Goal: Task Accomplishment & Management: Manage account settings

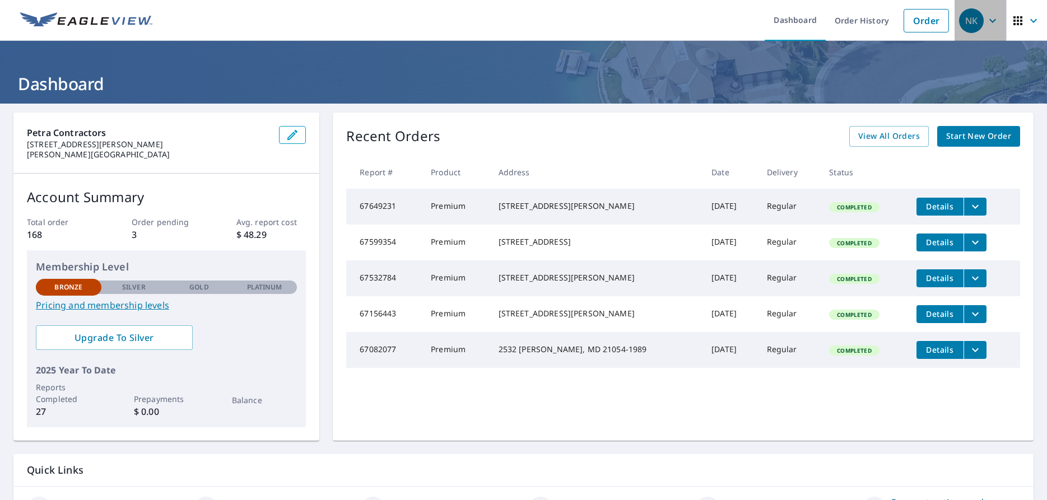
click at [993, 28] on span "NK" at bounding box center [980, 20] width 43 height 27
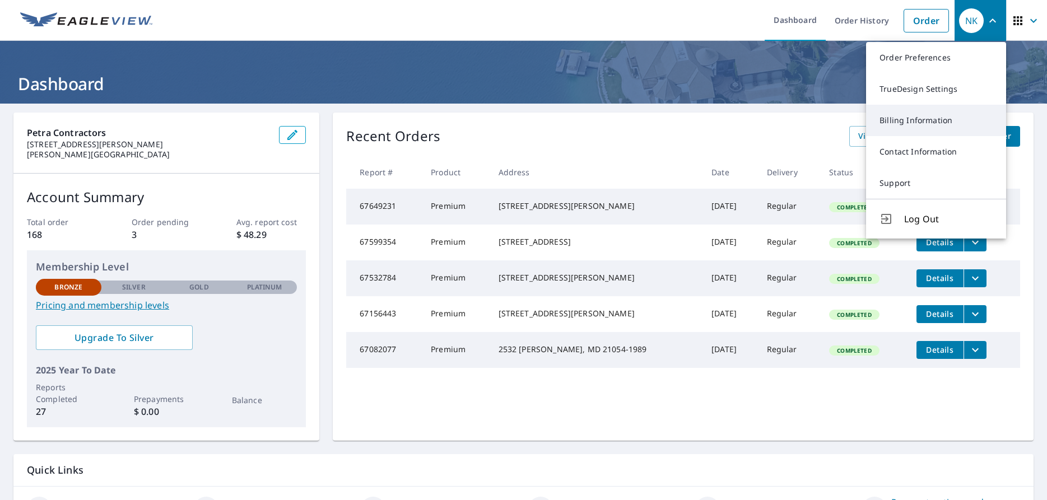
click at [938, 120] on link "Billing Information" at bounding box center [936, 120] width 140 height 31
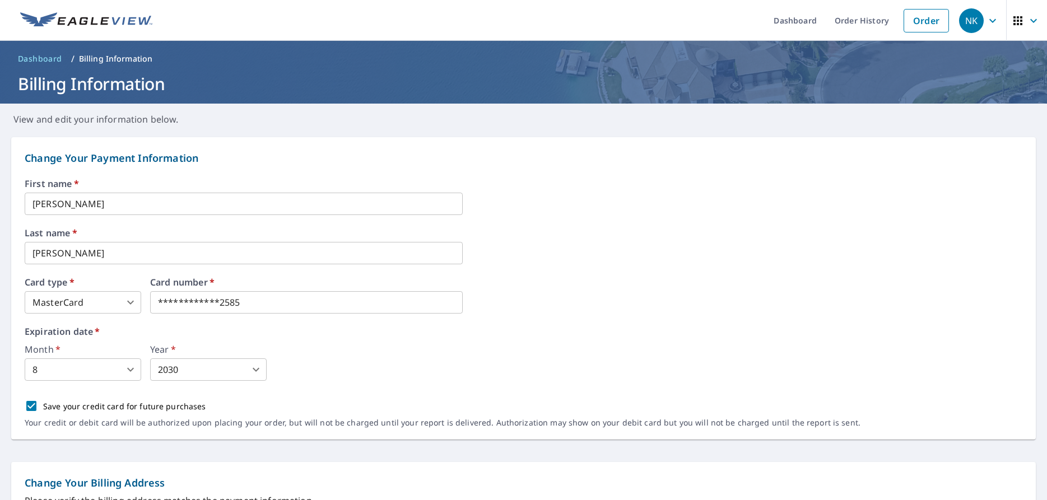
click at [992, 20] on icon "button" at bounding box center [991, 20] width 13 height 13
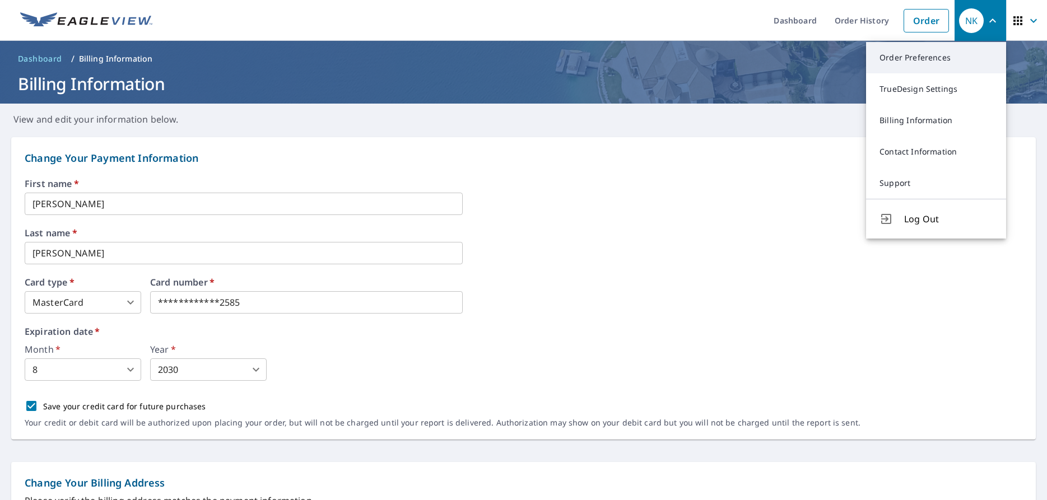
click at [907, 57] on link "Order Preferences" at bounding box center [936, 57] width 140 height 31
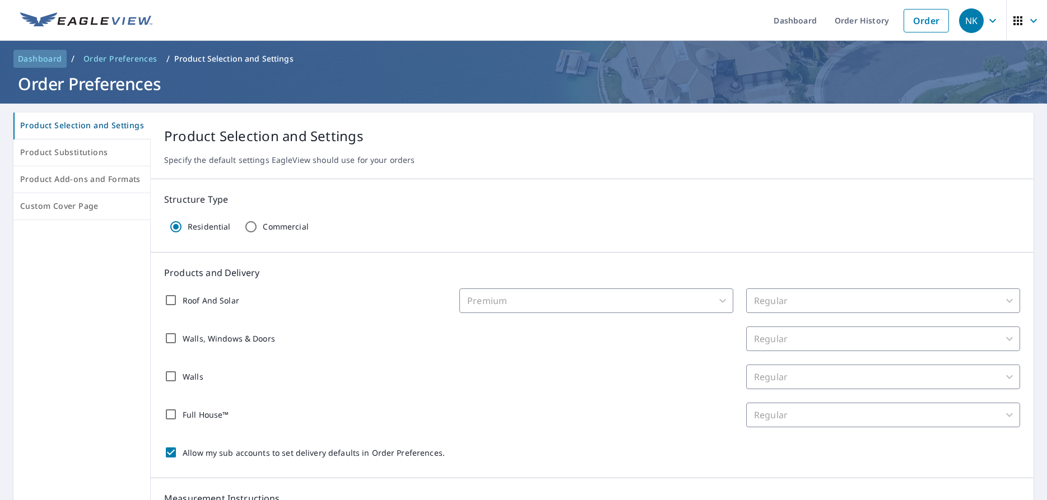
click at [46, 57] on span "Dashboard" at bounding box center [40, 58] width 44 height 11
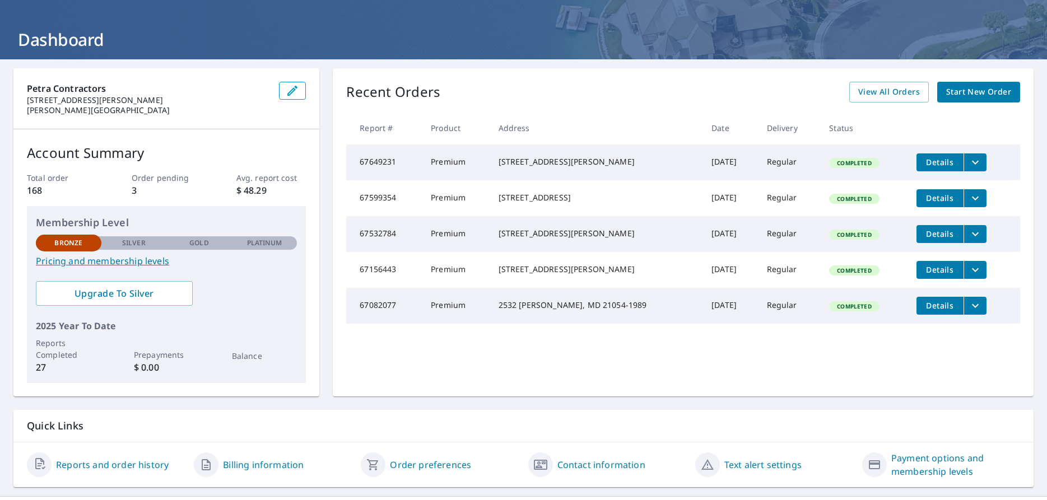
scroll to position [69, 0]
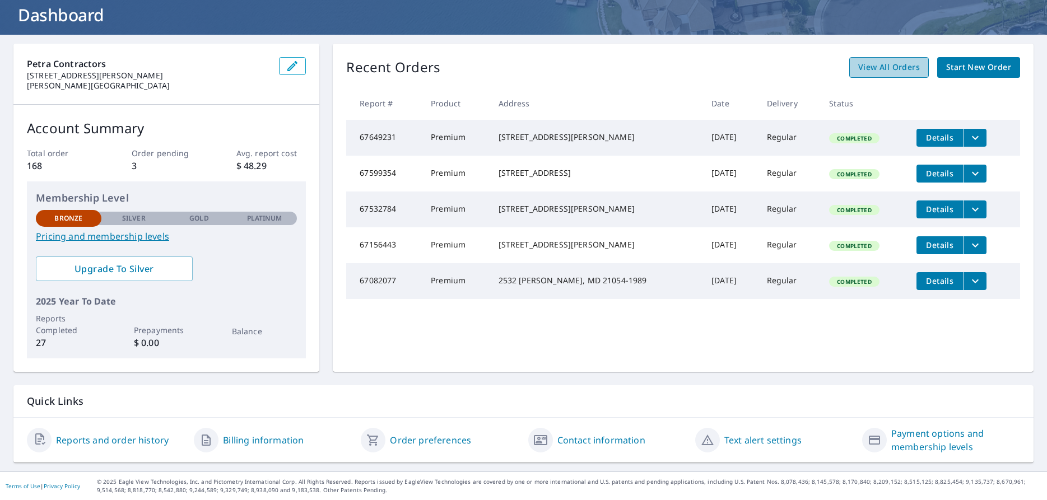
click at [913, 73] on span "View All Orders" at bounding box center [889, 67] width 62 height 14
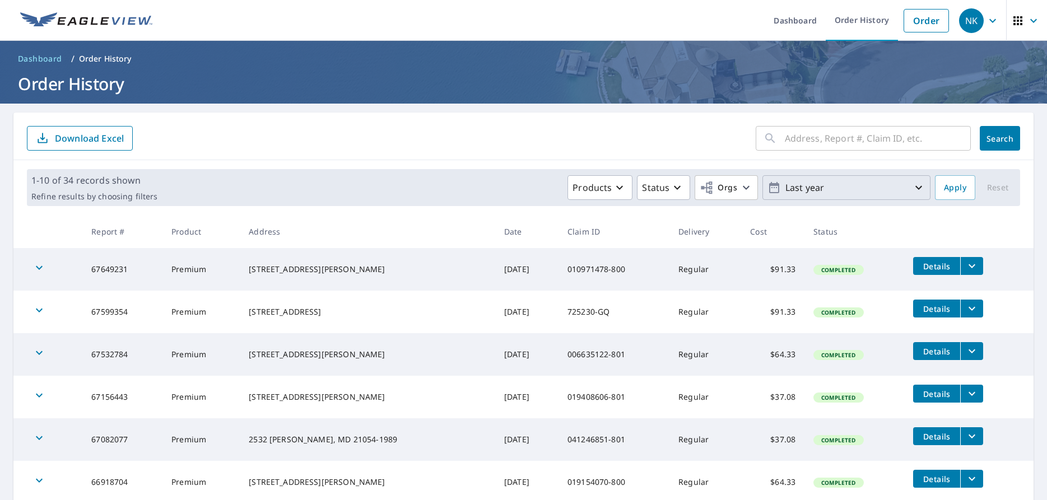
click at [829, 192] on p "Last year" at bounding box center [846, 188] width 131 height 20
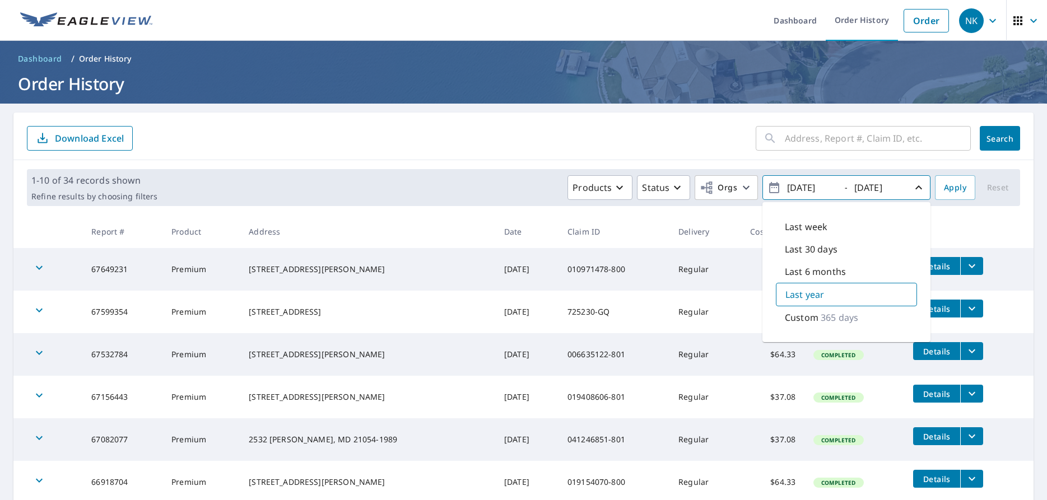
click at [811, 233] on div "Last week" at bounding box center [846, 227] width 141 height 22
click at [816, 249] on p "Last 30 days" at bounding box center [810, 250] width 53 height 13
type input "[DATE]"
click at [958, 197] on button "Apply" at bounding box center [955, 187] width 40 height 25
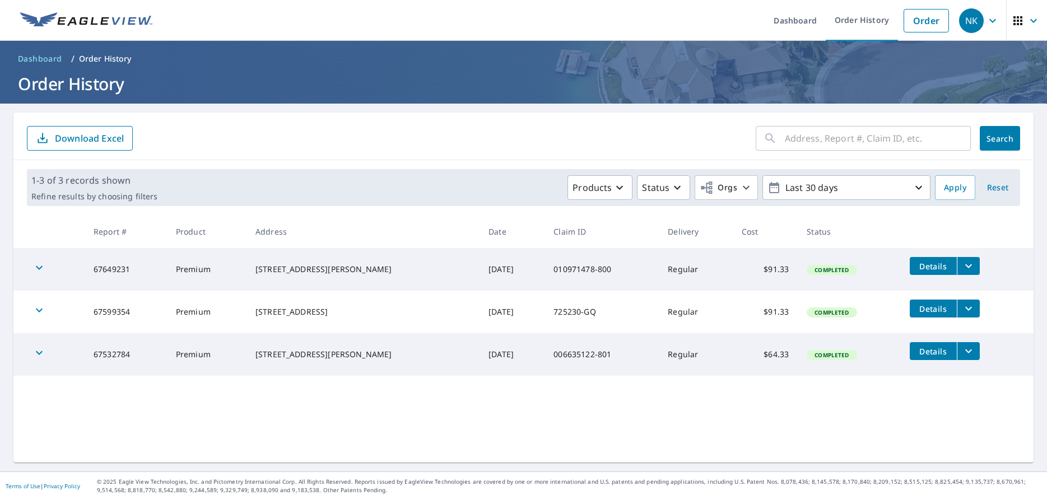
click at [46, 60] on span "Dashboard" at bounding box center [40, 58] width 44 height 11
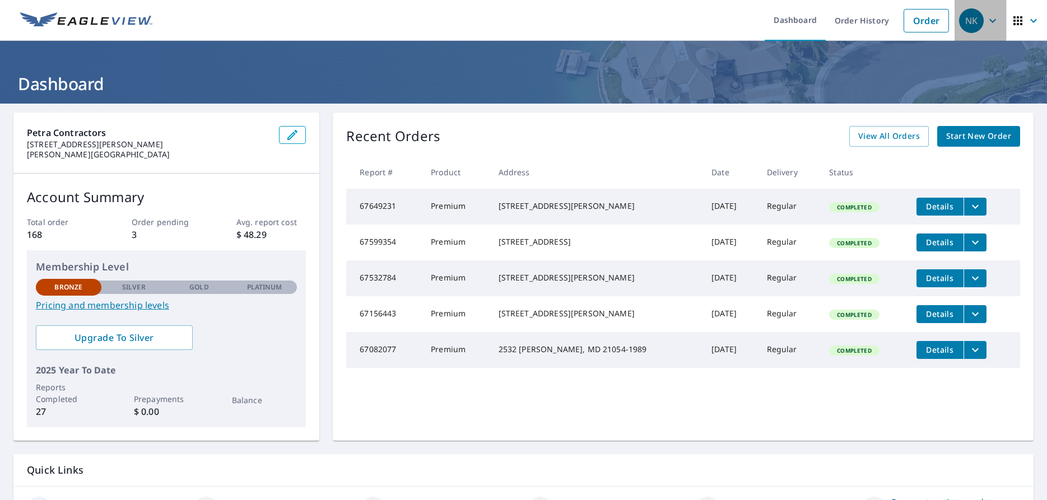
click at [996, 21] on icon "button" at bounding box center [991, 20] width 13 height 13
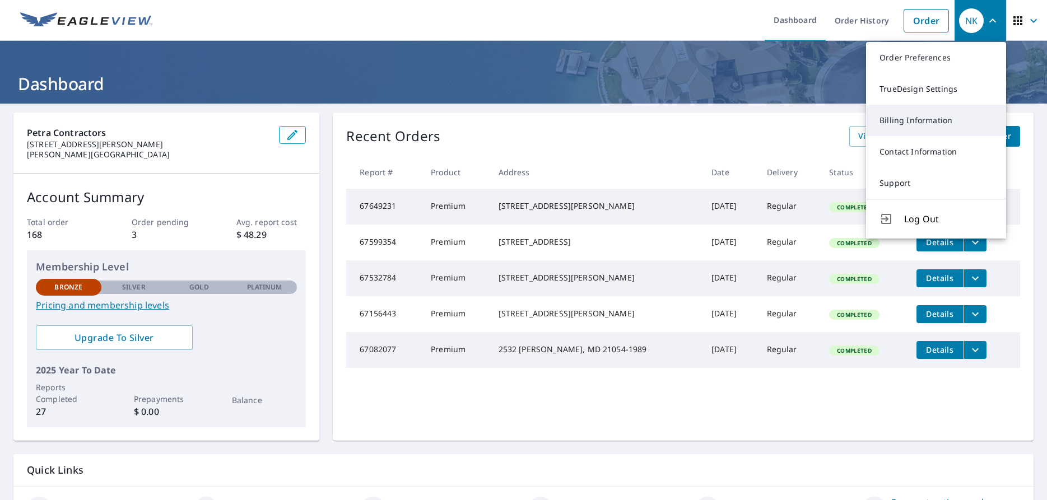
click at [935, 122] on link "Billing Information" at bounding box center [936, 120] width 140 height 31
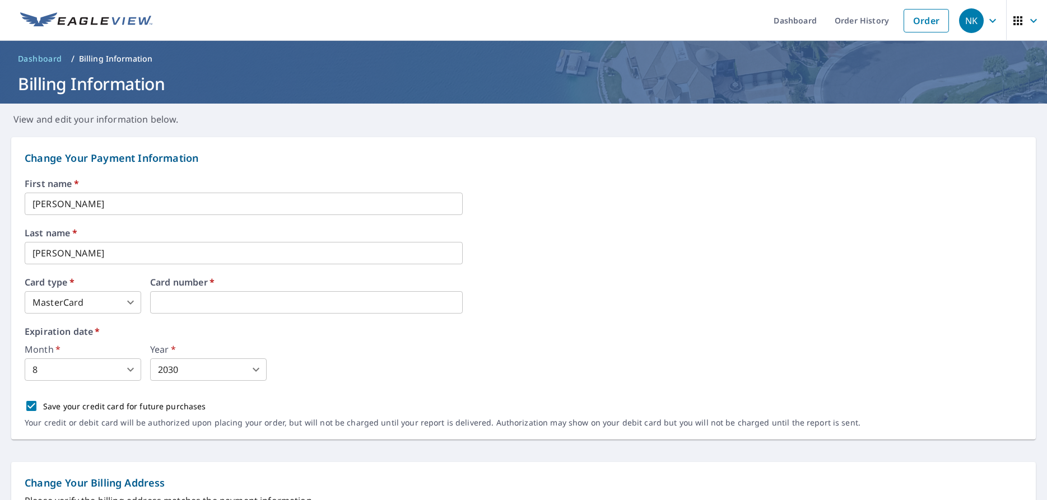
click at [431, 333] on label "Expiration date   *" at bounding box center [523, 331] width 997 height 9
click at [223, 402] on div "Save your credit card for future purchases" at bounding box center [442, 406] width 835 height 24
click at [196, 294] on iframe at bounding box center [306, 302] width 312 height 22
click at [232, 309] on iframe at bounding box center [306, 302] width 312 height 22
click at [261, 337] on div "Expiration date   * Month   * 8 8 ​ Year   * 2030 2030 ​" at bounding box center [523, 354] width 997 height 54
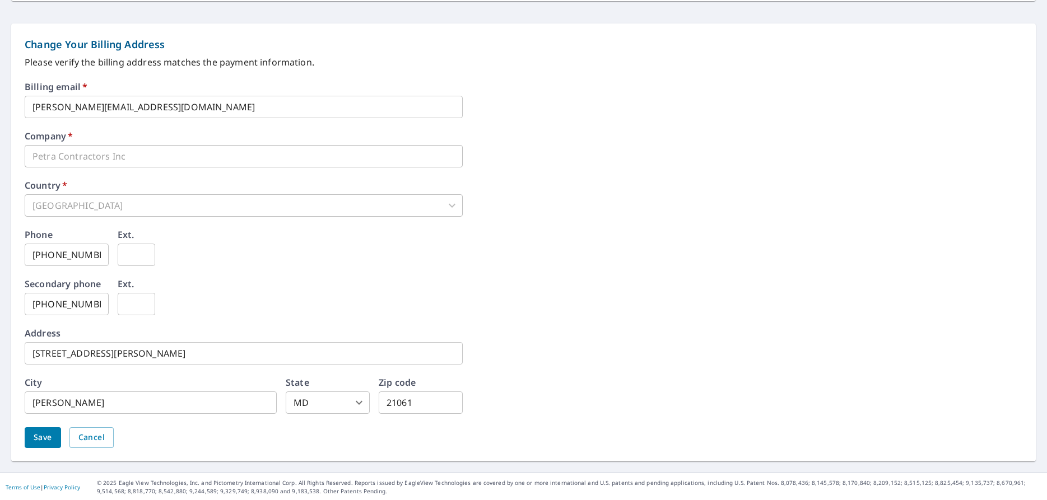
scroll to position [440, 0]
click at [49, 432] on span "Save" at bounding box center [43, 436] width 18 height 14
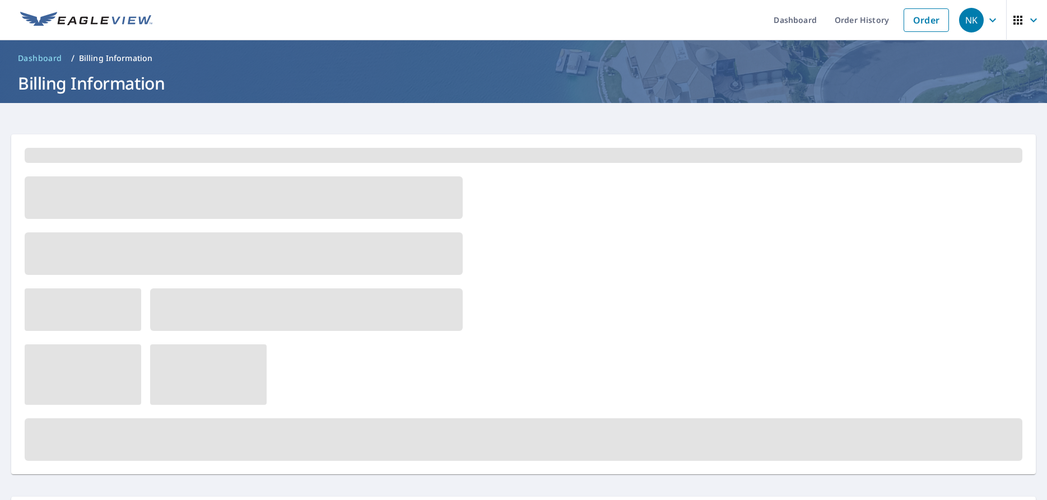
scroll to position [0, 0]
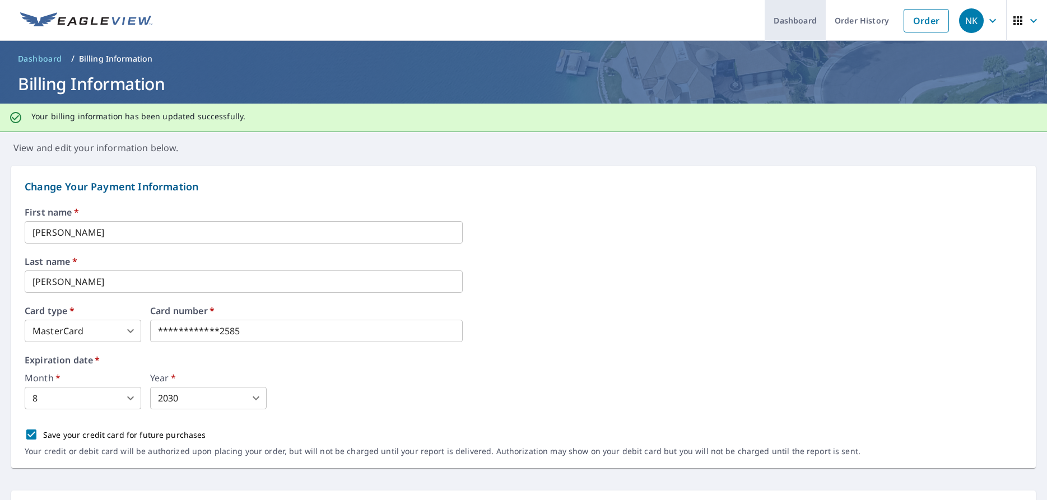
click at [800, 13] on link "Dashboard" at bounding box center [794, 20] width 61 height 41
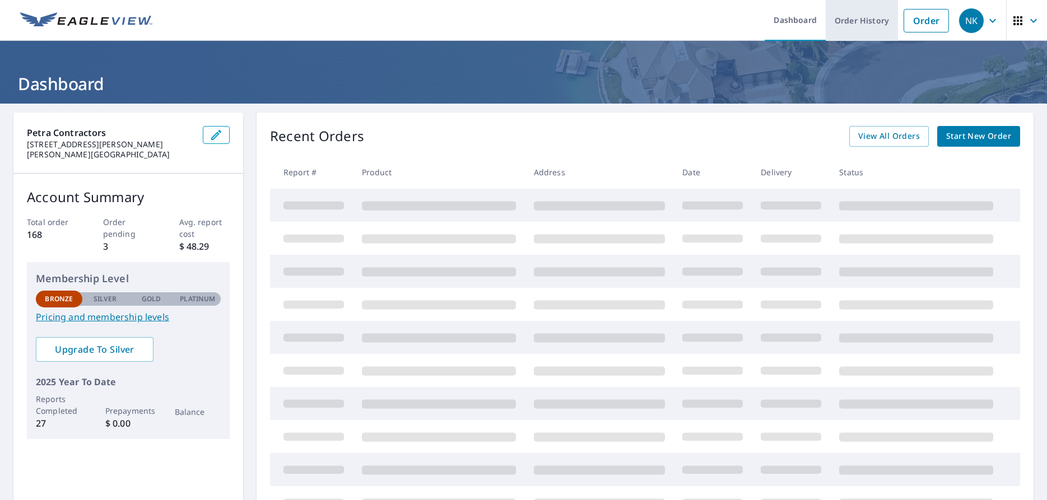
click at [859, 27] on link "Order History" at bounding box center [861, 20] width 72 height 41
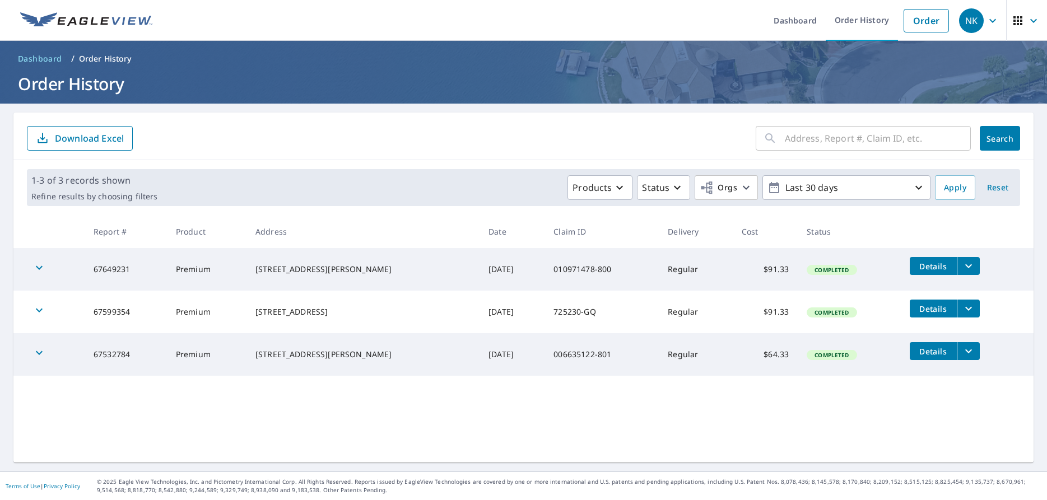
click at [46, 57] on span "Dashboard" at bounding box center [40, 58] width 44 height 11
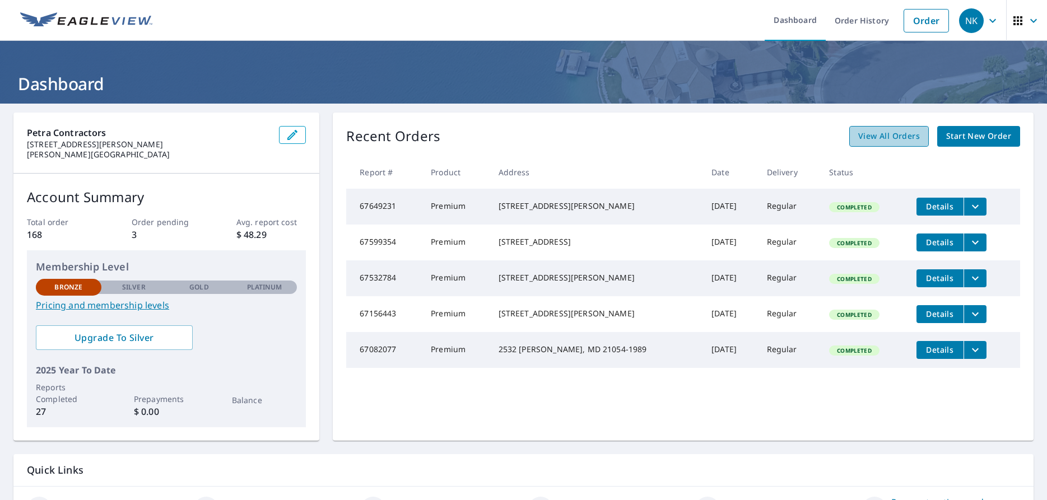
click at [857, 145] on link "View All Orders" at bounding box center [889, 136] width 80 height 21
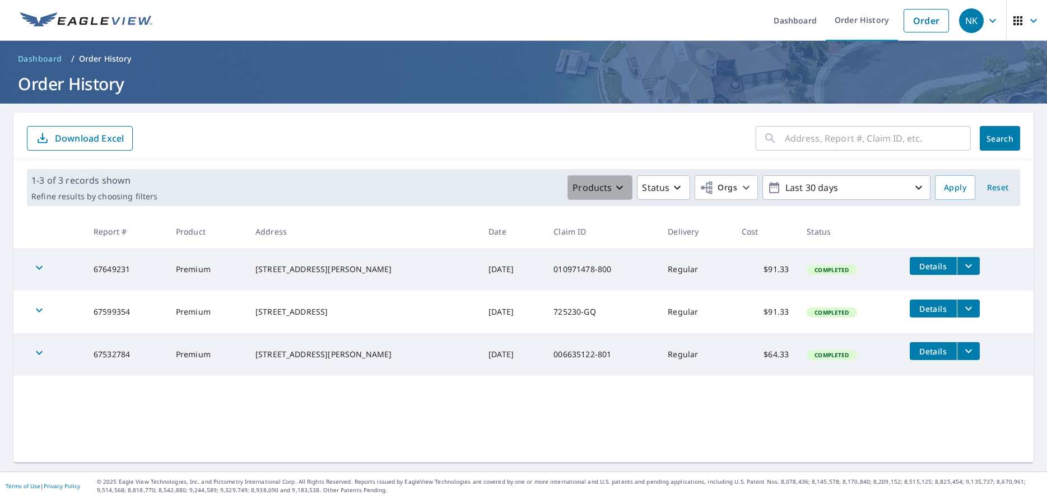
click at [616, 192] on icon "button" at bounding box center [619, 187] width 13 height 13
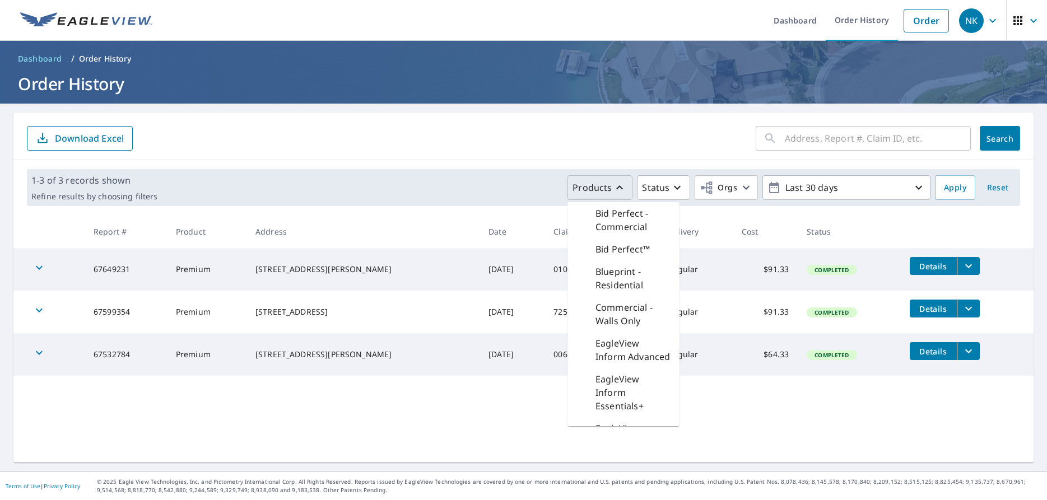
click at [616, 192] on icon "button" at bounding box center [619, 187] width 13 height 13
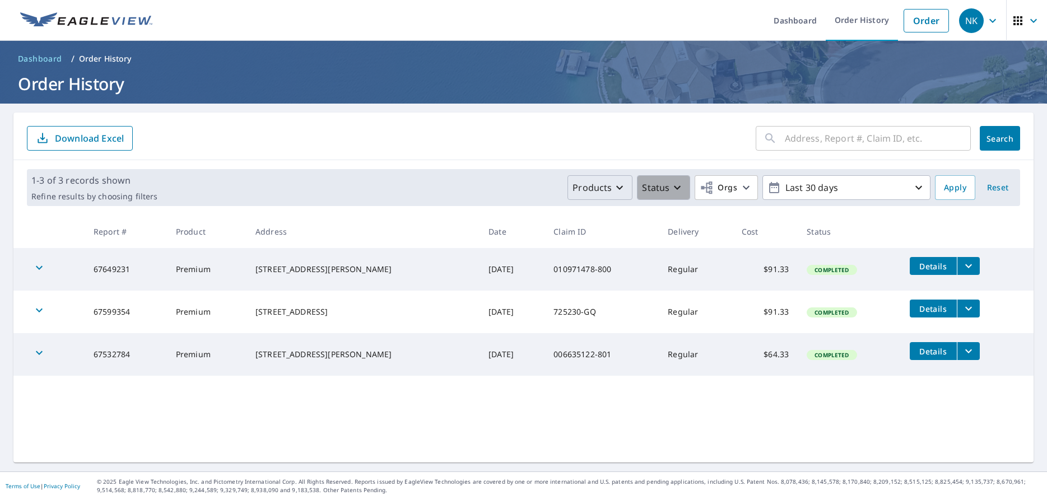
click at [665, 186] on p "Status" at bounding box center [655, 187] width 27 height 13
click at [682, 236] on p "In Process" at bounding box center [687, 235] width 45 height 13
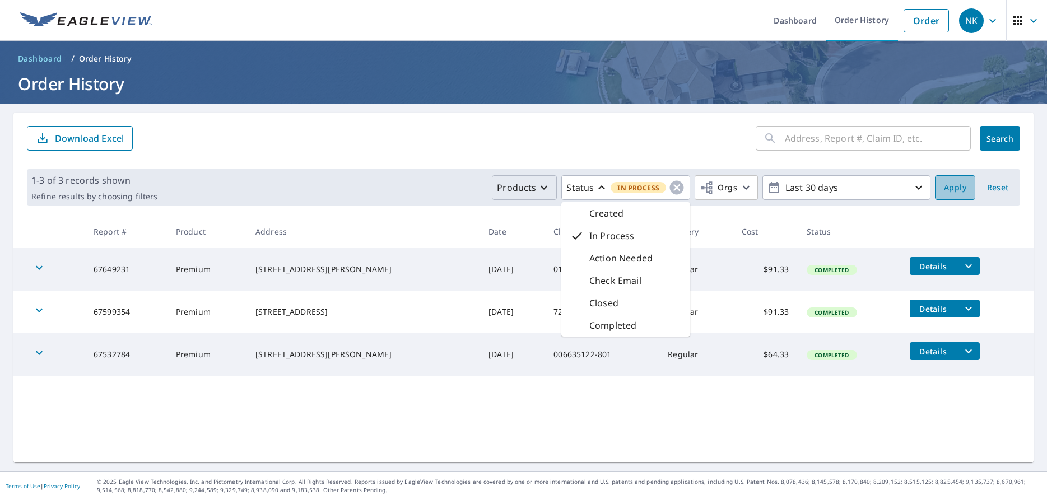
click at [963, 187] on span "Apply" at bounding box center [955, 188] width 22 height 14
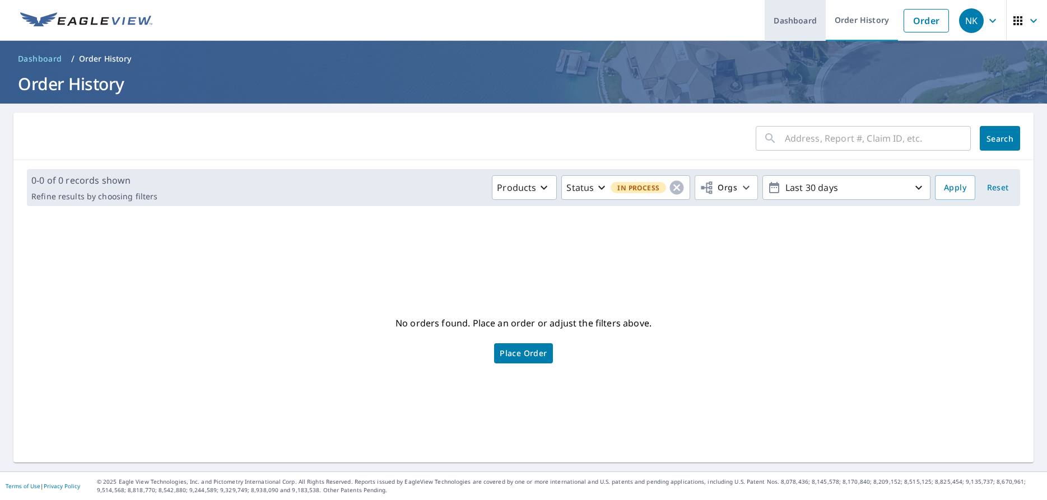
click at [781, 27] on link "Dashboard" at bounding box center [794, 20] width 61 height 41
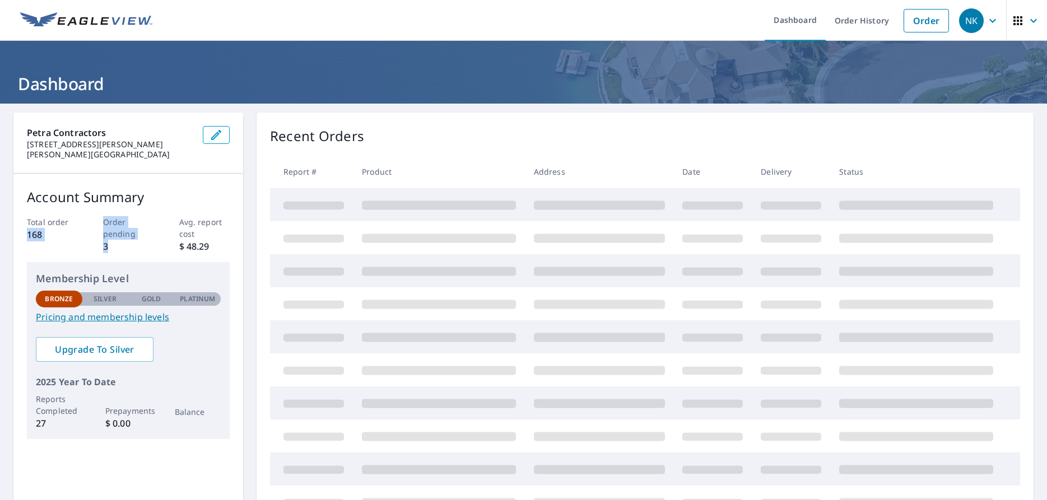
drag, startPoint x: 115, startPoint y: 241, endPoint x: 89, endPoint y: 227, distance: 29.6
click at [89, 227] on div "Total order 168 Order pending 3 Avg. report cost $ 48.29" at bounding box center [128, 234] width 203 height 37
click at [101, 242] on div "Total order 168 Order pending 3 Avg. report cost $ 48.29" at bounding box center [128, 234] width 203 height 37
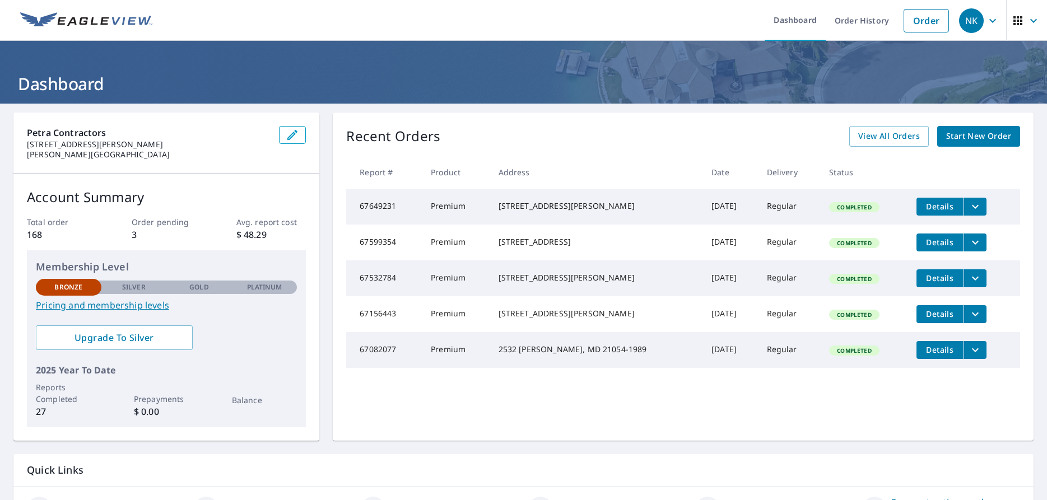
click at [293, 138] on icon "button" at bounding box center [292, 134] width 13 height 13
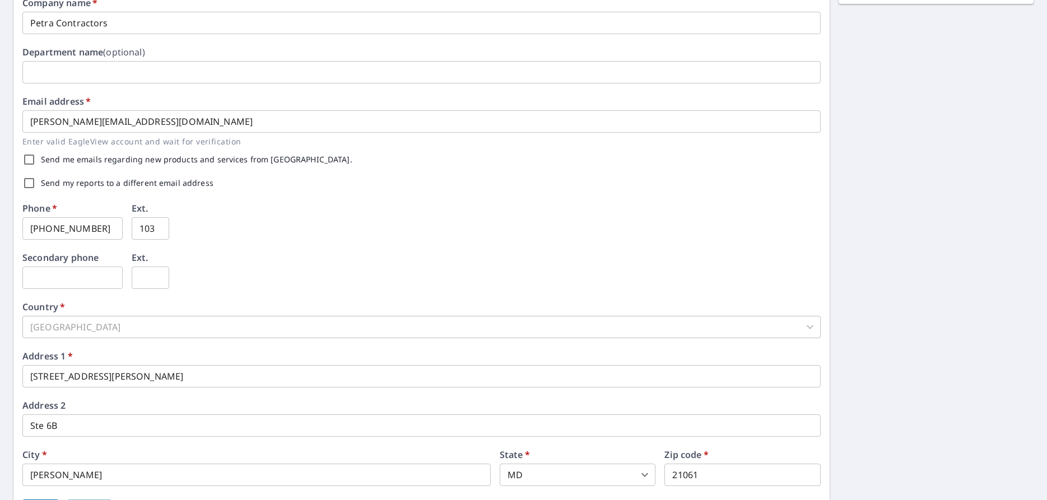
scroll to position [288, 0]
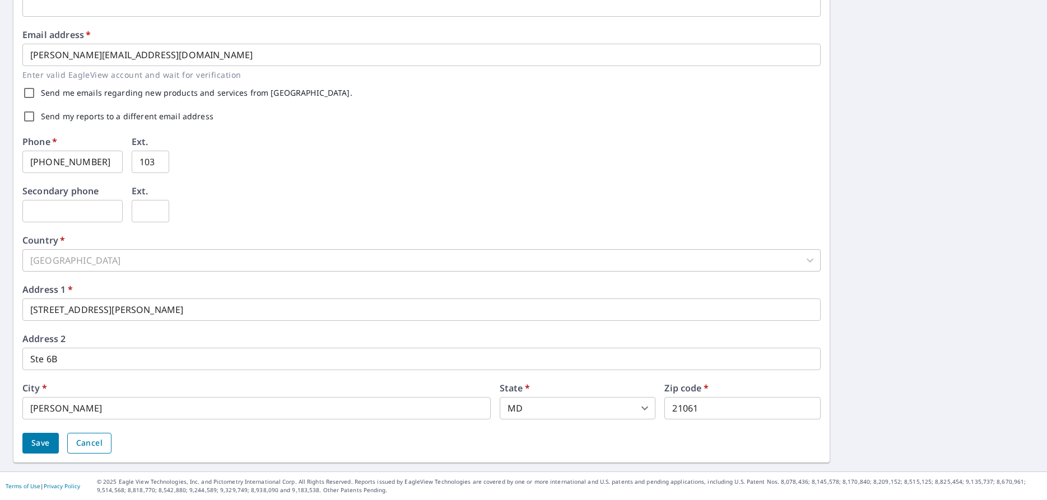
click at [90, 440] on span "Cancel" at bounding box center [89, 443] width 26 height 14
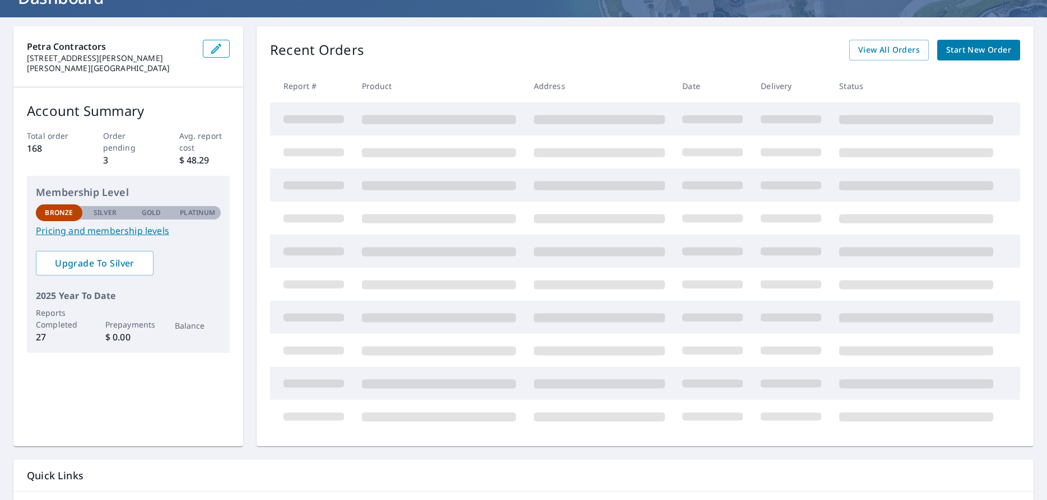
scroll to position [69, 0]
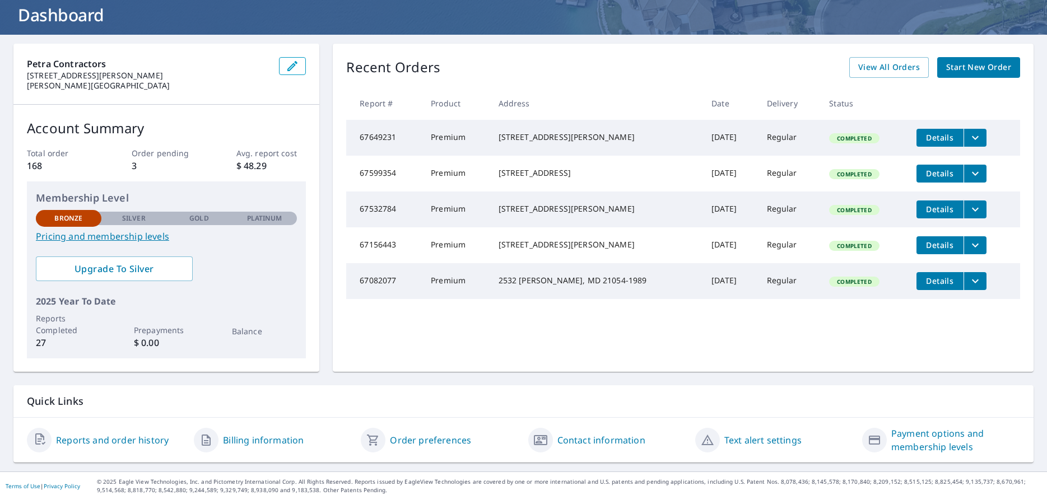
click at [130, 239] on link "Pricing and membership levels" at bounding box center [166, 236] width 261 height 13
click at [242, 164] on p "$ 48.29" at bounding box center [271, 165] width 70 height 13
click at [969, 143] on icon "filesDropdownBtn-67649231" at bounding box center [974, 137] width 13 height 13
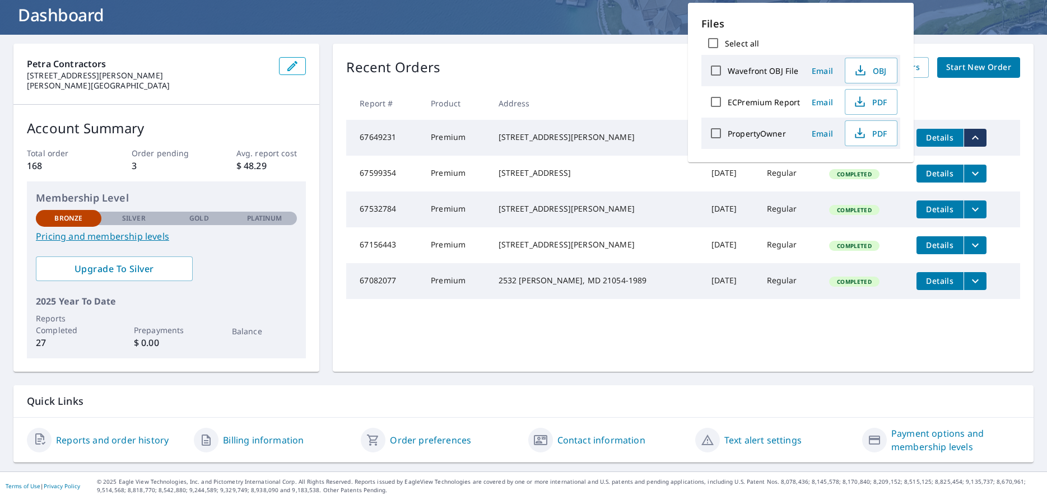
click at [969, 143] on icon "filesDropdownBtn-67649231" at bounding box center [974, 137] width 13 height 13
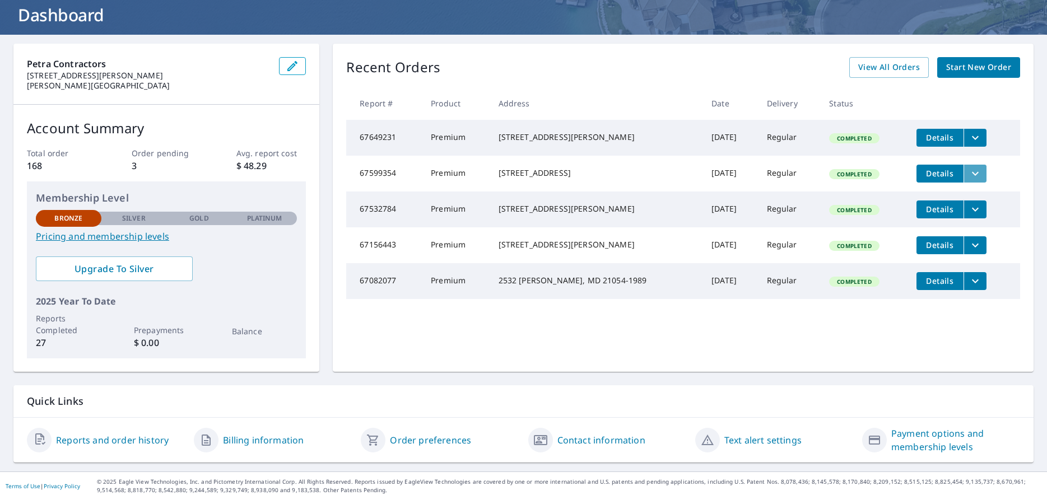
click at [968, 180] on icon "filesDropdownBtn-67599354" at bounding box center [974, 173] width 13 height 13
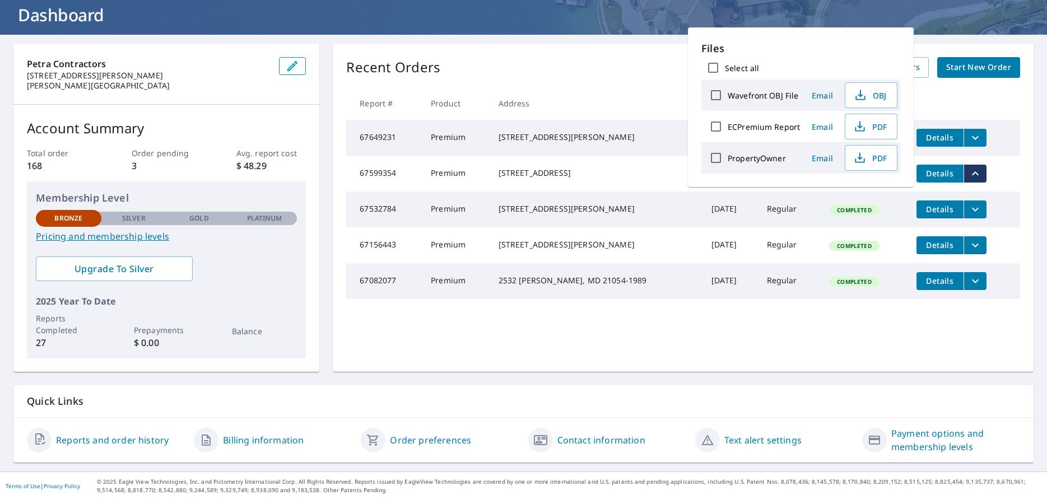
click at [968, 180] on icon "filesDropdownBtn-67599354" at bounding box center [974, 173] width 13 height 13
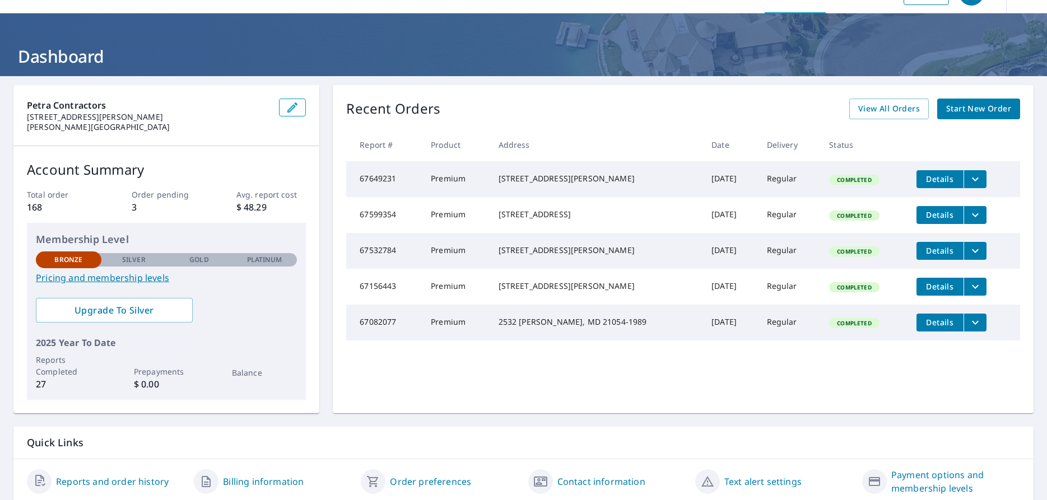
scroll to position [0, 0]
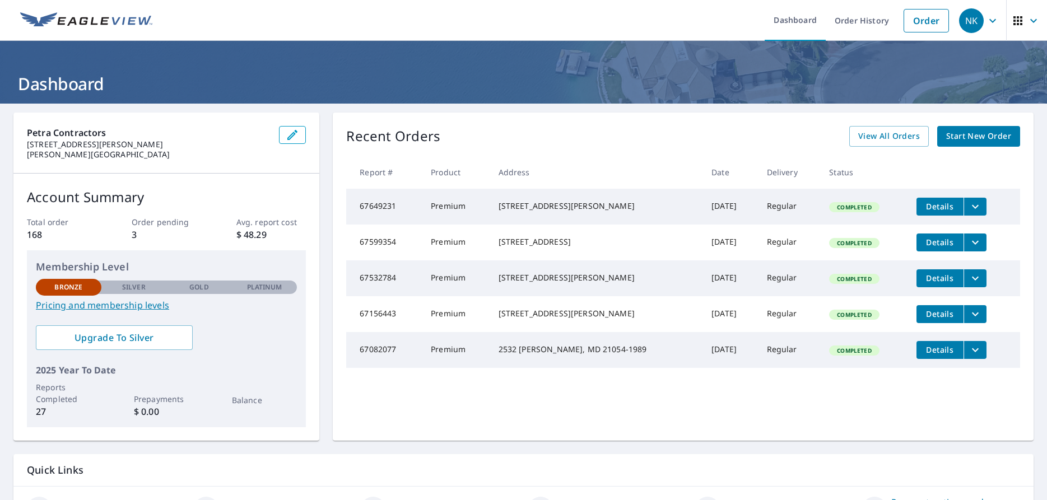
click at [1030, 18] on icon "button" at bounding box center [1032, 20] width 13 height 13
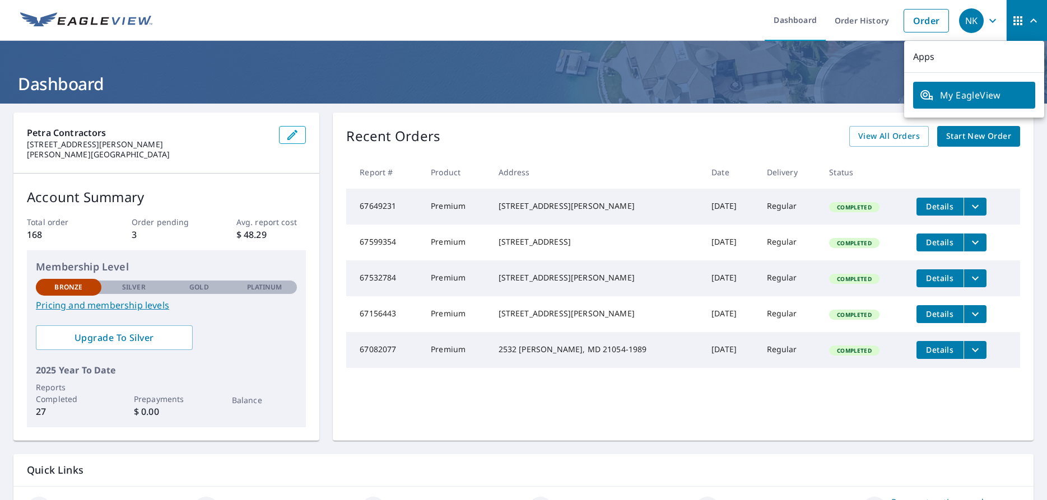
click at [793, 82] on h1 "Dashboard" at bounding box center [523, 83] width 1020 height 23
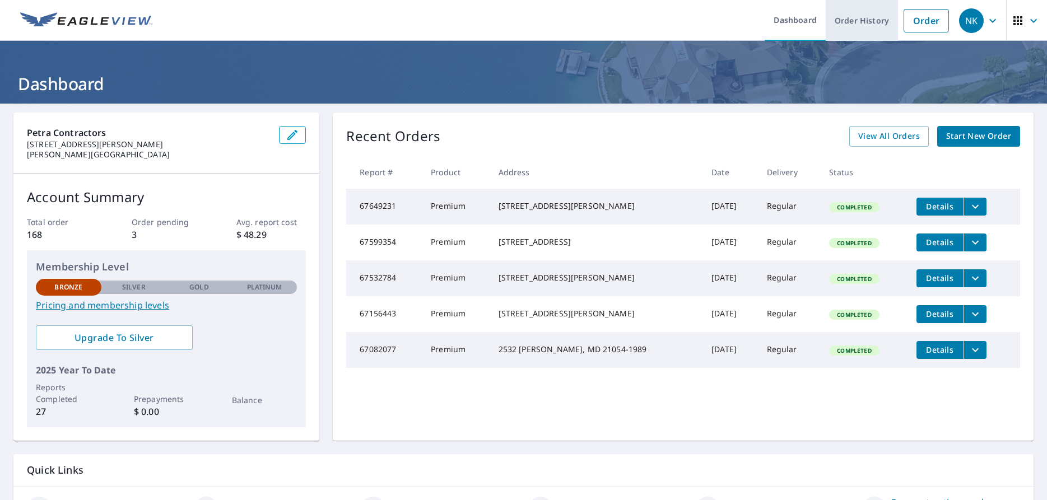
click at [848, 26] on link "Order History" at bounding box center [861, 20] width 72 height 41
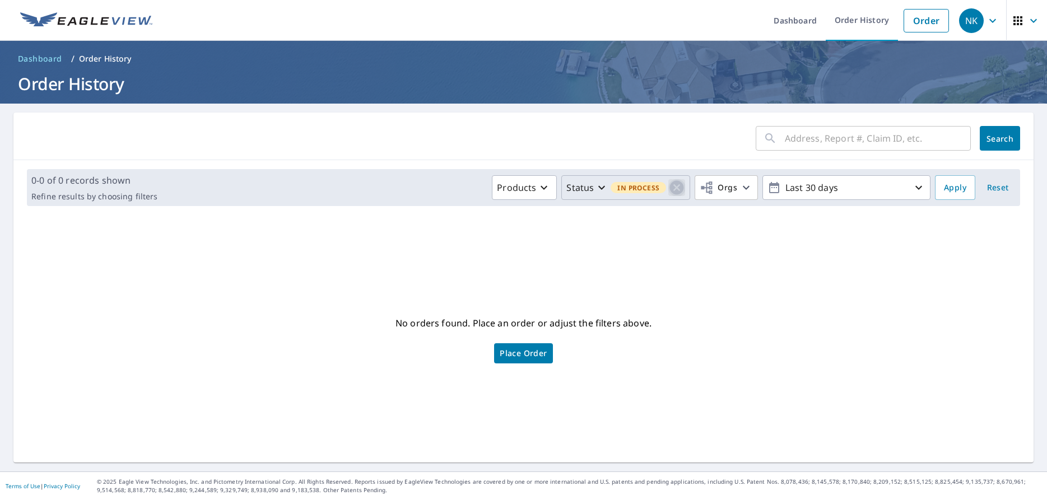
click at [678, 188] on icon "button" at bounding box center [676, 187] width 17 height 17
click at [945, 188] on span "Apply" at bounding box center [955, 188] width 22 height 14
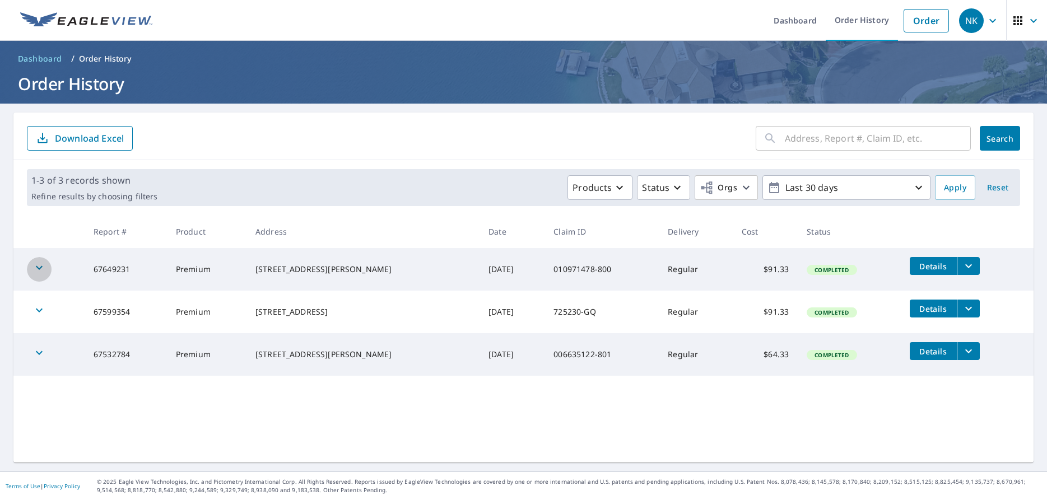
click at [38, 270] on icon "button" at bounding box center [38, 267] width 13 height 13
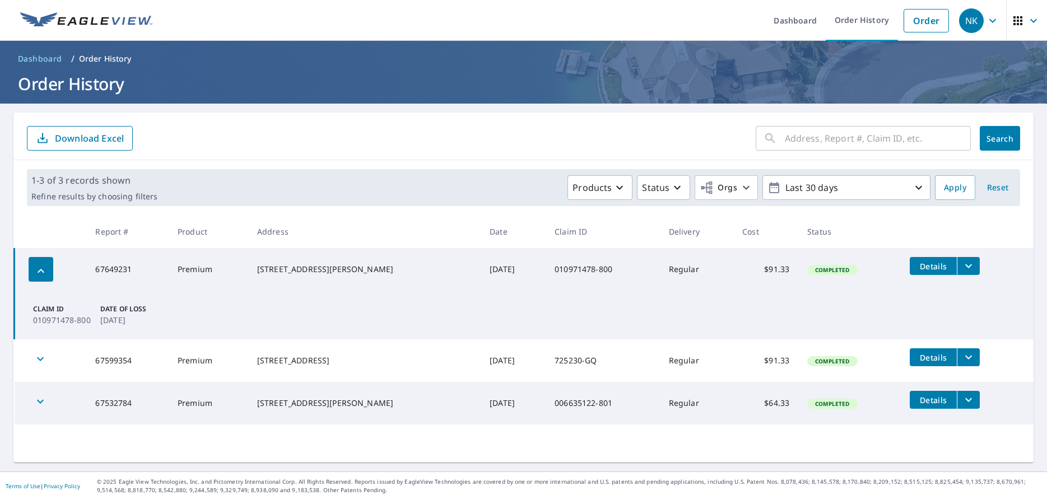
click at [38, 270] on icon "button" at bounding box center [40, 270] width 13 height 13
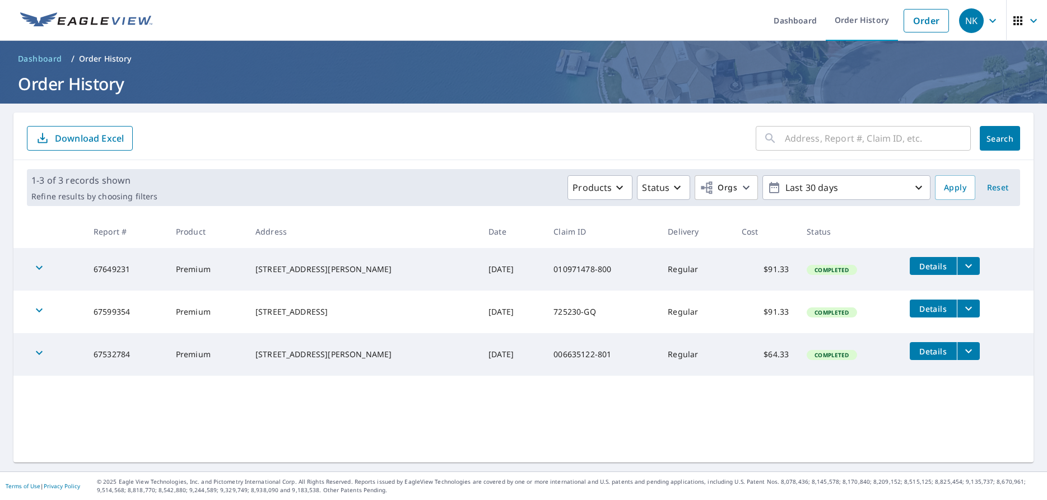
click at [737, 429] on div "​ Search Download Excel 1-3 of 3 records shown Refine results by choosing filte…" at bounding box center [523, 288] width 1020 height 350
click at [989, 29] on span "NK" at bounding box center [980, 20] width 43 height 27
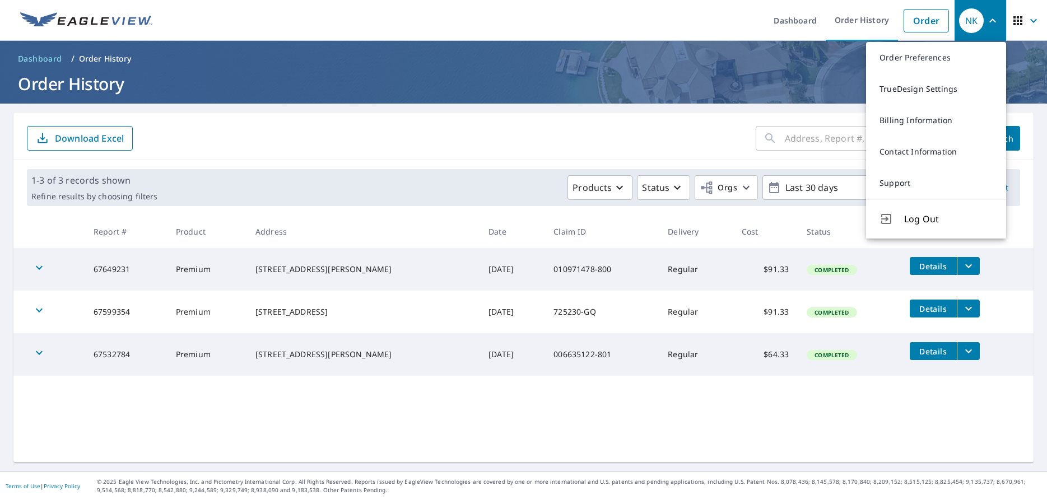
click at [715, 79] on h1 "Order History" at bounding box center [523, 83] width 1020 height 23
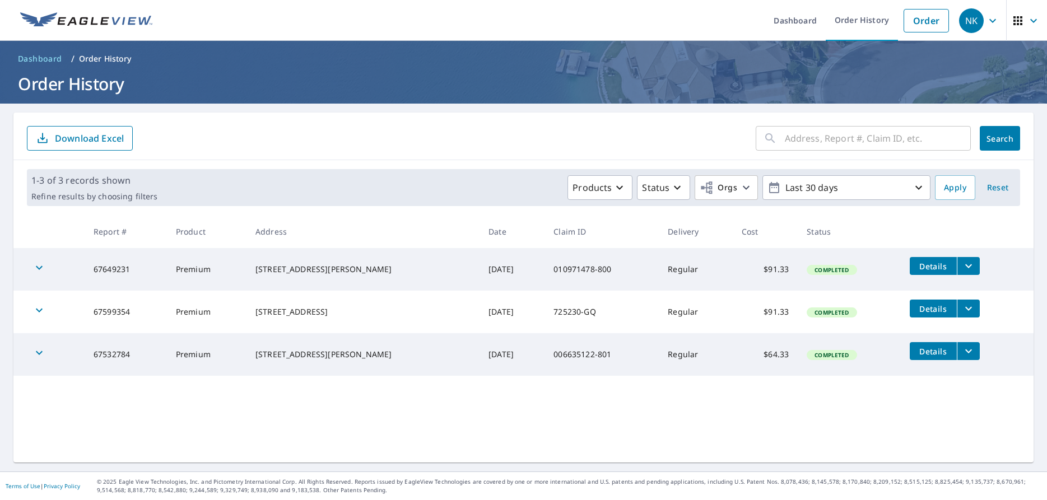
click at [49, 59] on span "Dashboard" at bounding box center [40, 58] width 44 height 11
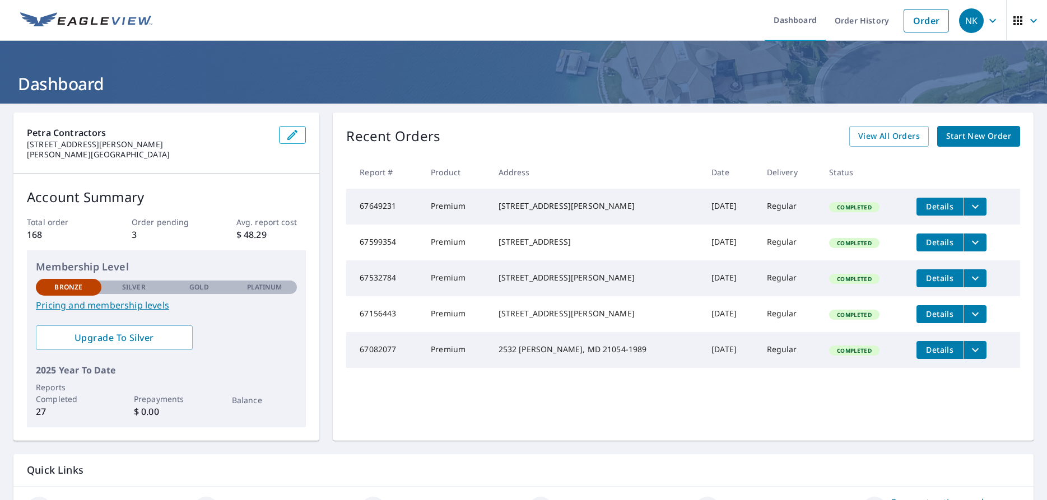
click at [316, 24] on ul "Dashboard Order History Order" at bounding box center [556, 20] width 795 height 41
